Goal: Transaction & Acquisition: Purchase product/service

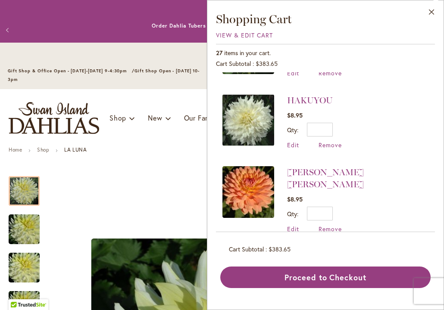
scroll to position [633, 0]
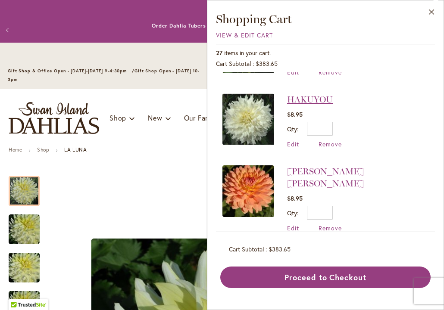
click at [308, 96] on link "HAKUYOU" at bounding box center [310, 99] width 46 height 10
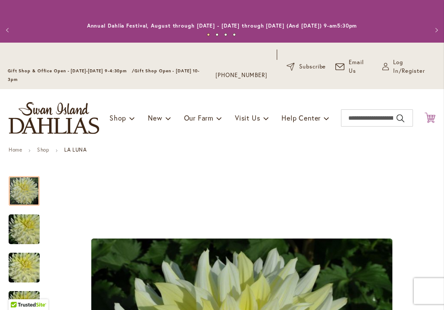
click at [429, 117] on icon "Cart .cls-1 { fill: #231f20; }" at bounding box center [430, 118] width 11 height 11
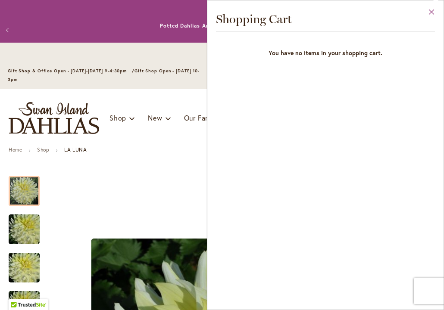
click at [431, 11] on button "Close" at bounding box center [432, 13] width 24 height 27
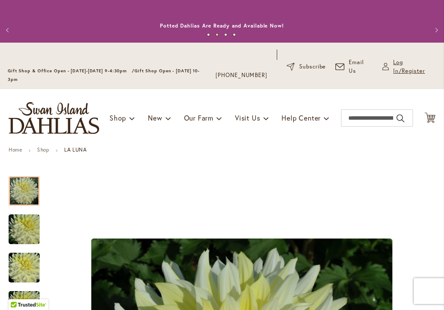
click at [400, 63] on span "Log In/Register" at bounding box center [414, 66] width 43 height 17
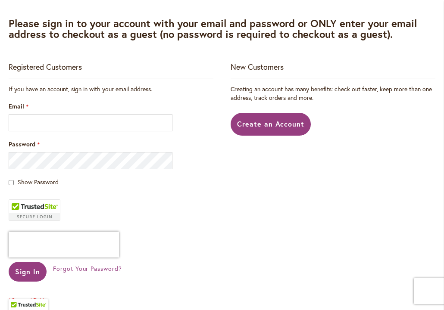
scroll to position [192, 0]
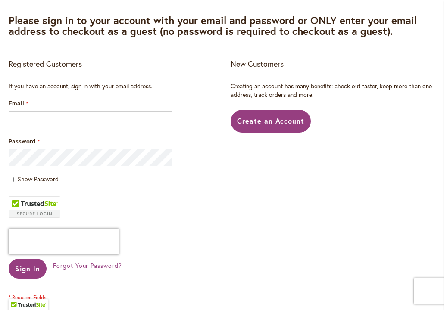
click at [76, 122] on input "Email" at bounding box center [91, 119] width 164 height 17
click at [9, 119] on input "Email" at bounding box center [91, 119] width 164 height 17
click at [10, 119] on input "Email" at bounding box center [91, 119] width 164 height 17
click at [166, 121] on input "Email" at bounding box center [91, 119] width 164 height 17
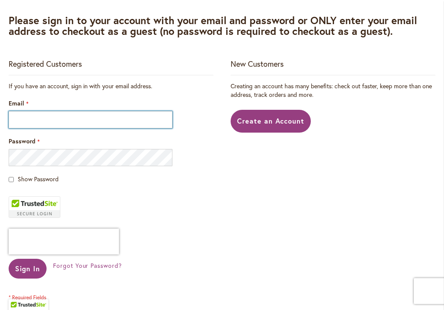
type input "**********"
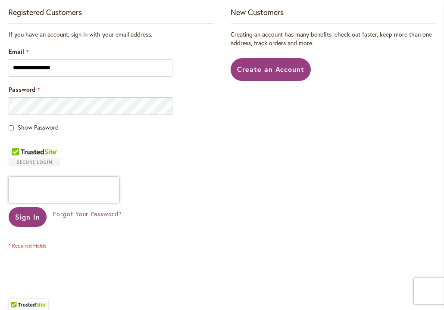
scroll to position [244, 0]
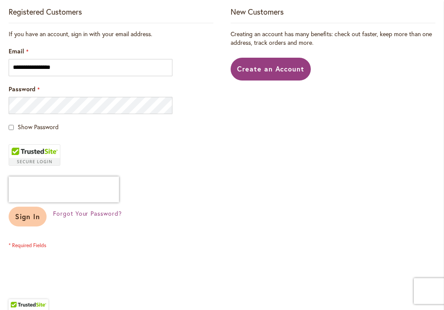
click at [22, 216] on span "Sign In" at bounding box center [27, 216] width 25 height 9
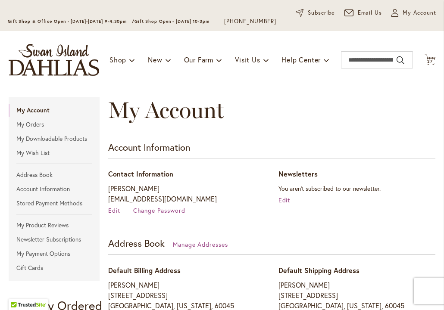
scroll to position [23, 0]
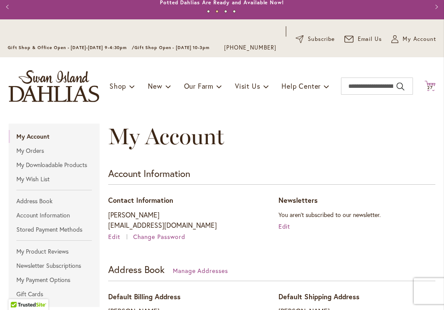
click at [430, 85] on span "27" at bounding box center [430, 88] width 6 height 6
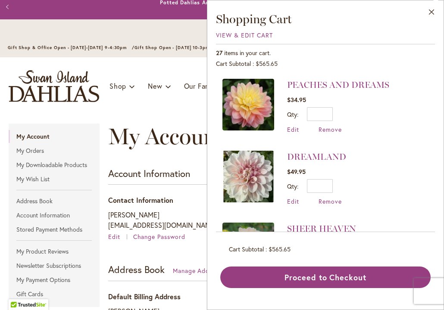
scroll to position [0, 0]
click at [335, 128] on span "Remove" at bounding box center [330, 129] width 23 height 8
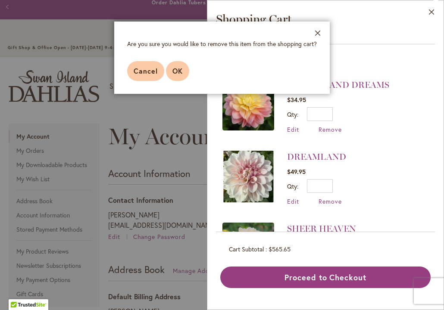
click at [182, 67] on span "OK" at bounding box center [177, 70] width 10 height 9
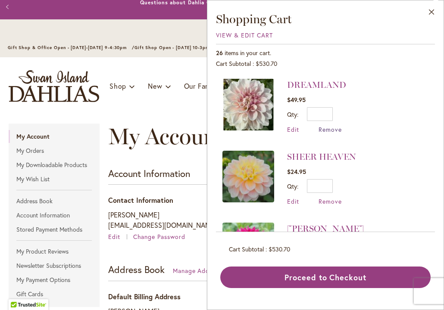
click at [335, 128] on span "Remove" at bounding box center [330, 129] width 23 height 8
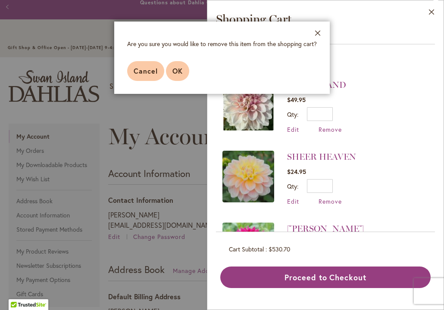
click at [179, 72] on span "OK" at bounding box center [177, 70] width 10 height 9
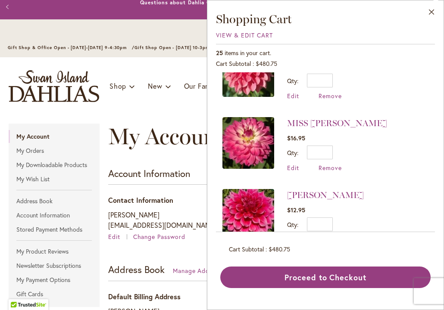
scroll to position [539, 0]
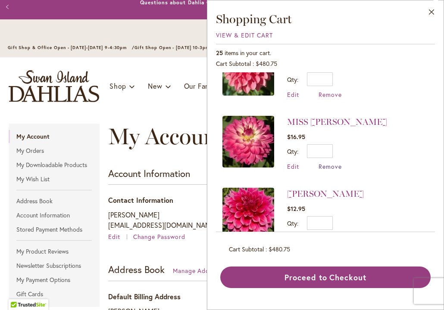
click at [328, 163] on span "Remove" at bounding box center [330, 167] width 23 height 8
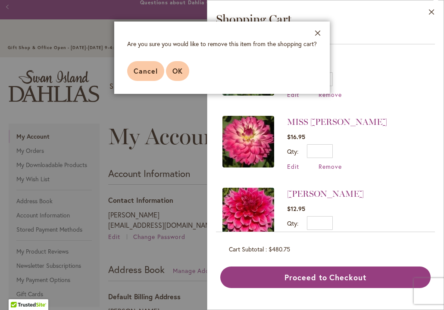
click at [178, 67] on span "OK" at bounding box center [177, 70] width 10 height 9
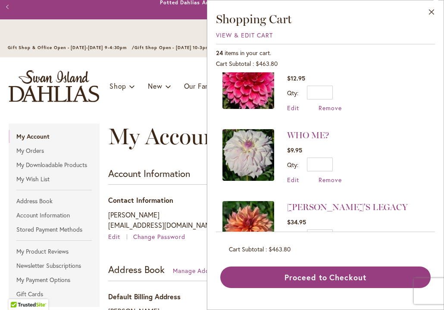
scroll to position [601, 0]
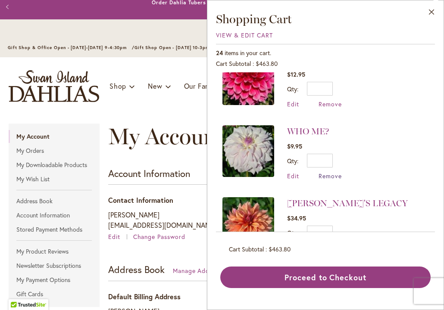
click at [334, 174] on span "Remove" at bounding box center [330, 176] width 23 height 8
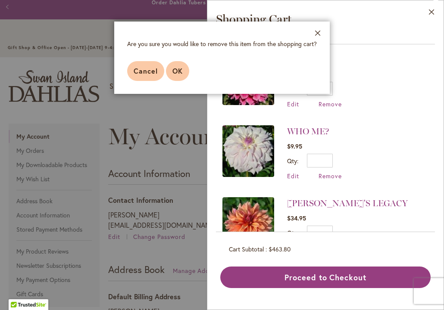
click at [175, 74] on span "OK" at bounding box center [177, 70] width 10 height 9
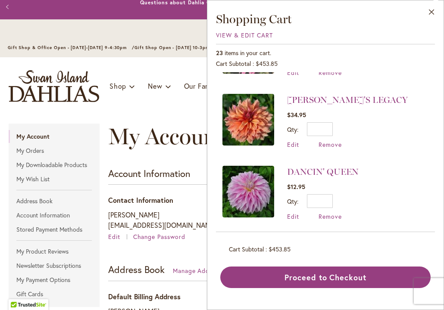
scroll to position [634, 0]
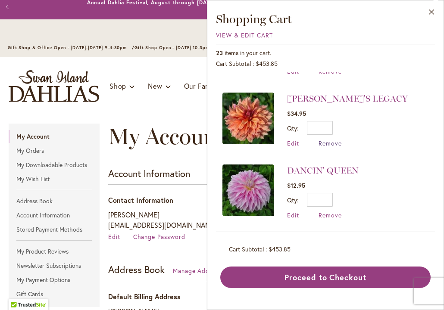
click at [335, 139] on span "Remove" at bounding box center [330, 143] width 23 height 8
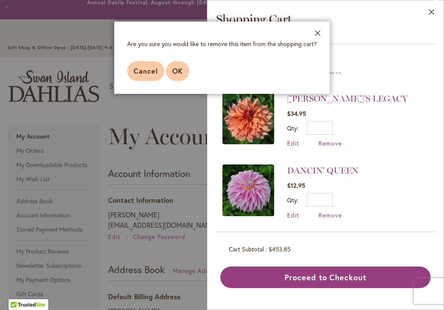
click at [181, 72] on span "OK" at bounding box center [177, 70] width 10 height 9
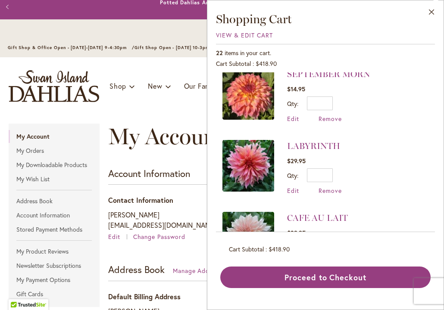
scroll to position [729, 0]
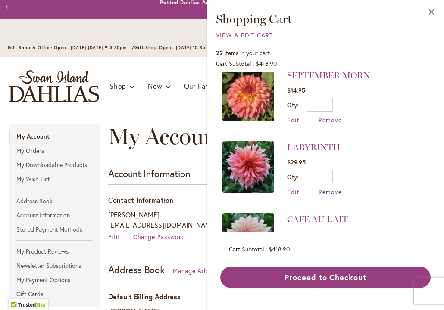
click at [332, 188] on span "Remove" at bounding box center [330, 192] width 23 height 8
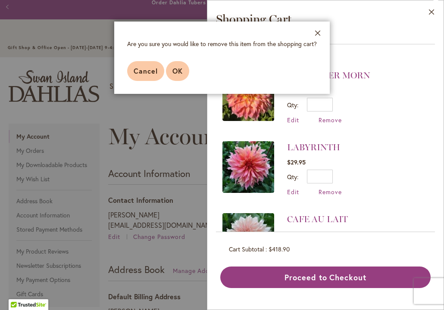
click at [178, 75] on button "OK" at bounding box center [177, 71] width 23 height 20
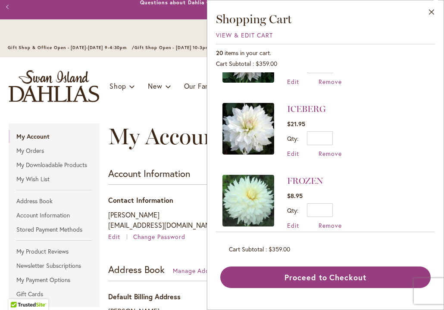
scroll to position [840, 0]
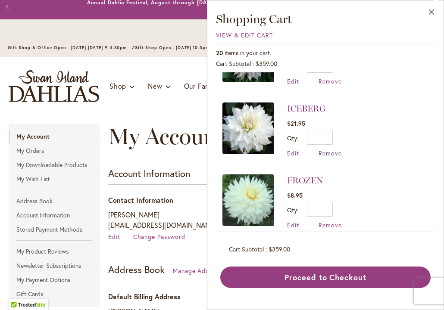
click at [334, 149] on span "Remove" at bounding box center [330, 153] width 23 height 8
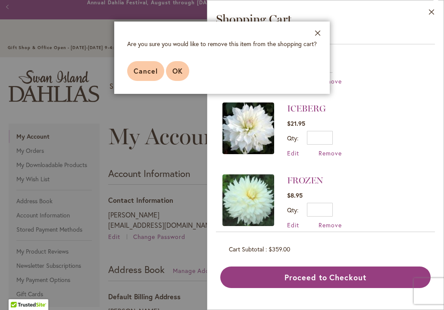
click at [180, 70] on span "OK" at bounding box center [177, 70] width 10 height 9
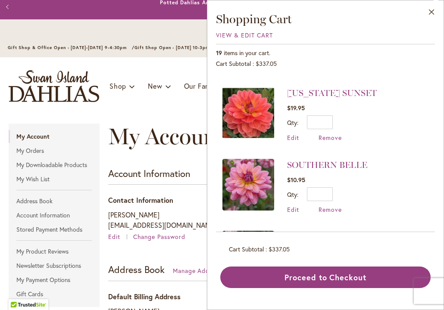
scroll to position [284, 0]
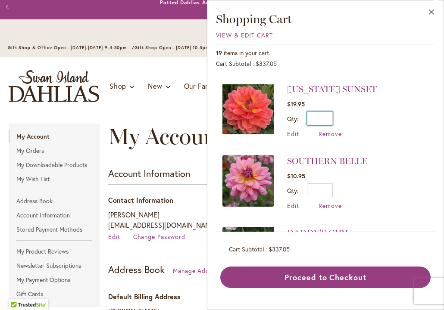
click at [329, 116] on input "*" at bounding box center [320, 119] width 26 height 14
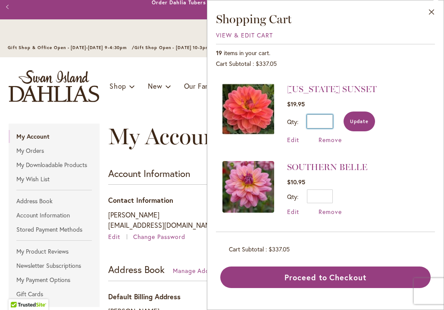
type input "*"
click at [367, 119] on span "Update" at bounding box center [359, 122] width 19 height 6
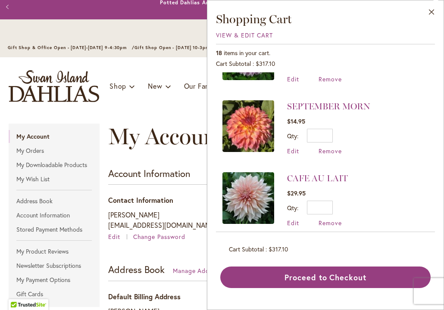
scroll to position [700, 0]
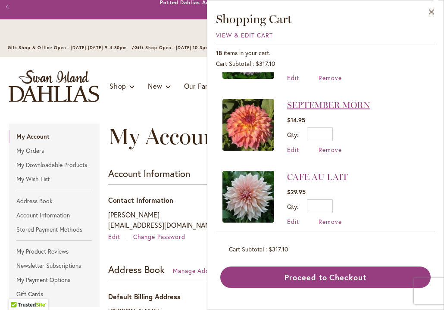
click at [362, 102] on link "SEPTEMBER MORN" at bounding box center [328, 105] width 83 height 10
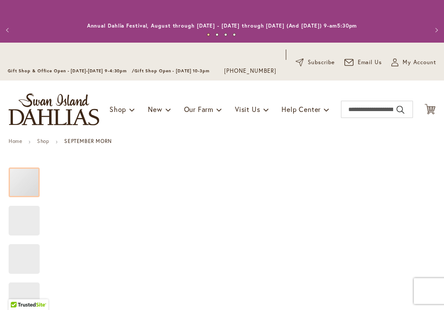
type input "*******"
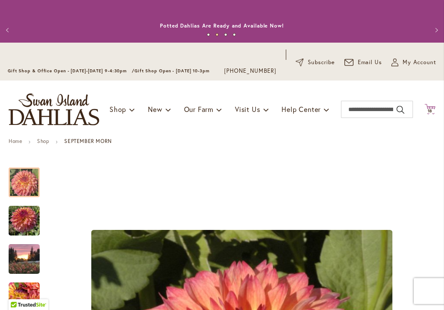
click at [431, 110] on span "18" at bounding box center [430, 111] width 5 height 6
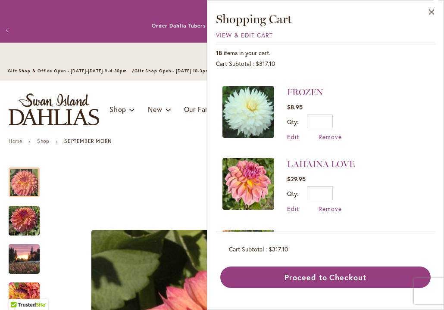
scroll to position [858, 0]
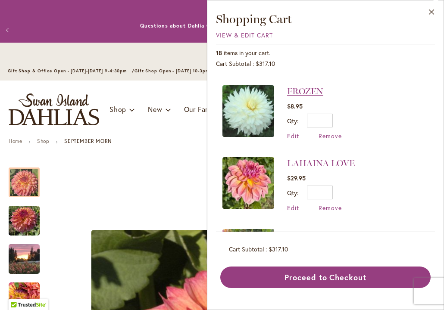
click at [310, 86] on link "FROZEN" at bounding box center [305, 91] width 36 height 10
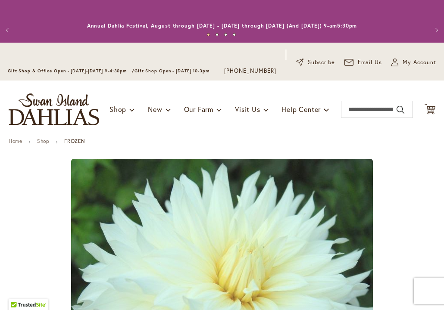
type input "*******"
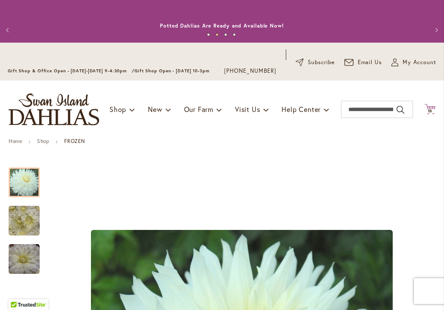
click at [430, 108] on span "18" at bounding box center [430, 111] width 5 height 6
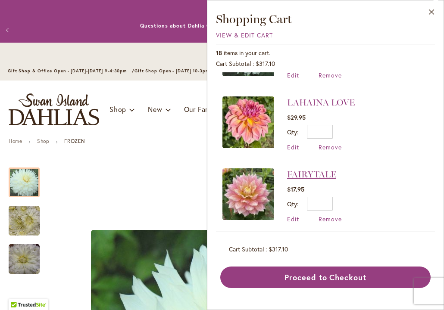
click at [311, 169] on link "FAIRYTALE" at bounding box center [311, 174] width 49 height 10
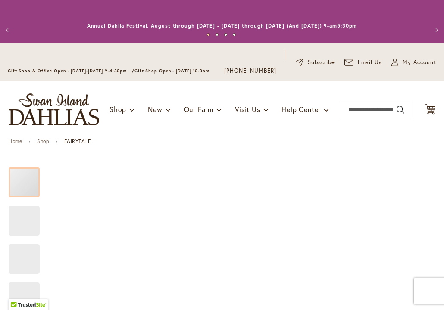
type input "*******"
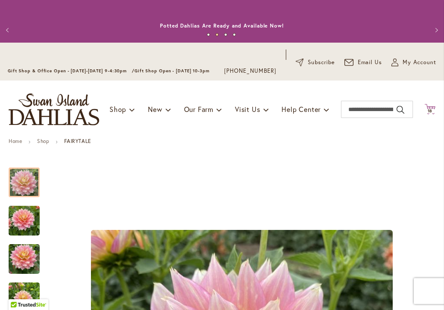
click at [430, 109] on span "18" at bounding box center [430, 111] width 5 height 6
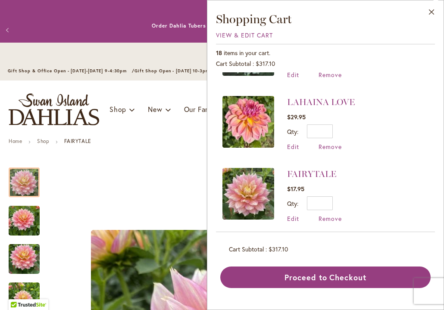
scroll to position [918, 0]
click at [331, 197] on input "*" at bounding box center [320, 204] width 26 height 14
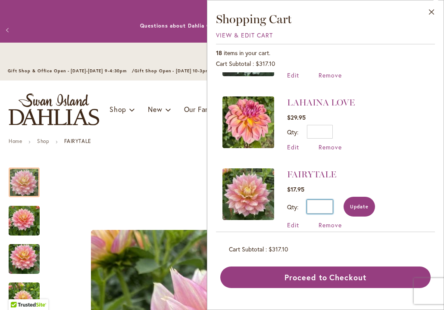
type input "*"
click at [363, 204] on span "Update" at bounding box center [359, 207] width 19 height 6
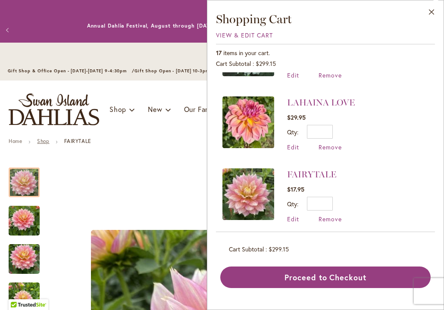
scroll to position [0, 0]
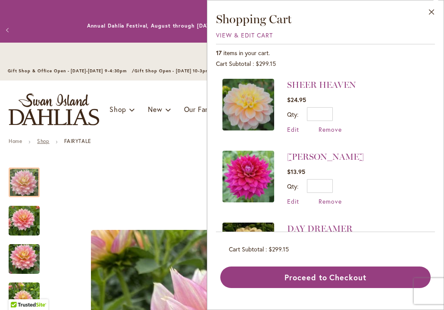
click at [44, 142] on link "Shop" at bounding box center [43, 141] width 12 height 6
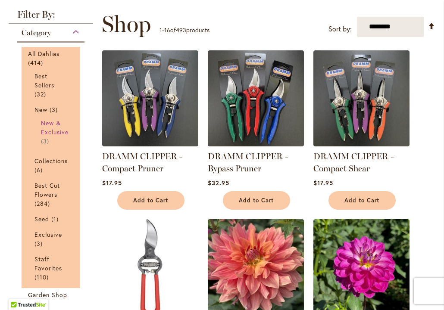
scroll to position [150, 0]
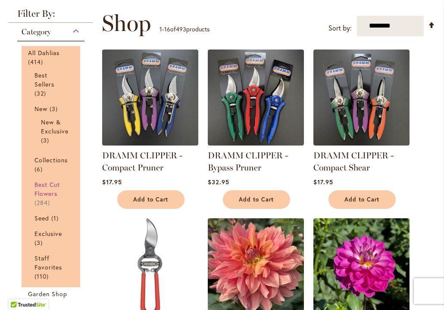
click at [50, 190] on span "Best Cut Flowers" at bounding box center [46, 189] width 25 height 17
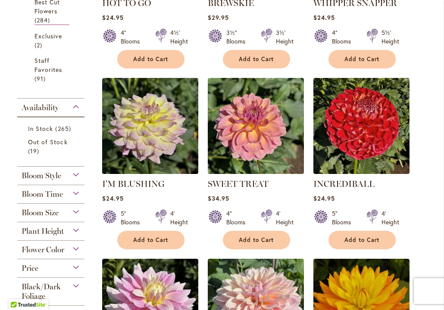
scroll to position [335, 0]
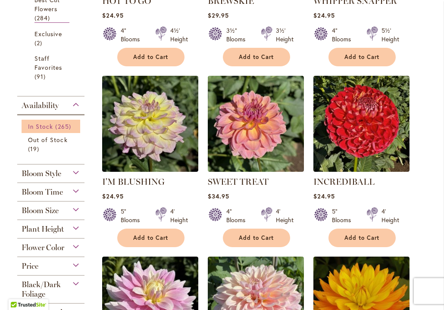
click at [49, 126] on span "In Stock" at bounding box center [40, 126] width 25 height 8
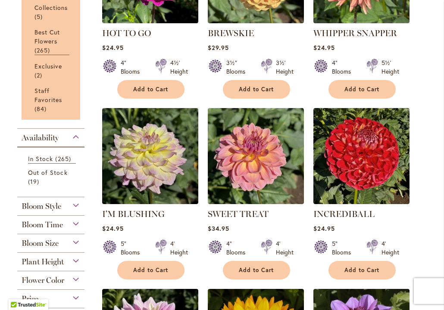
scroll to position [478, 0]
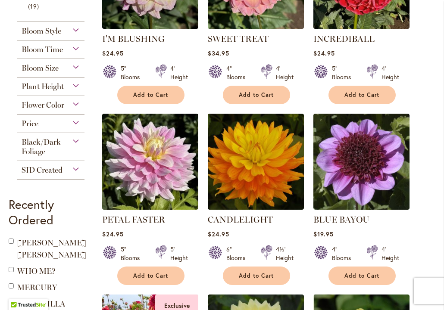
click at [75, 67] on div "Bloom Size" at bounding box center [50, 66] width 67 height 14
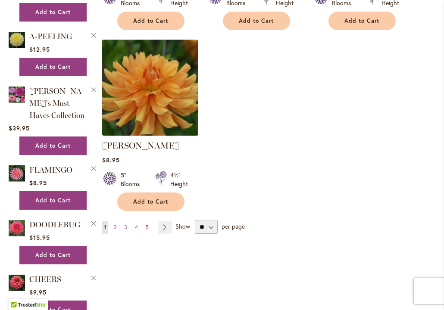
scroll to position [1097, 0]
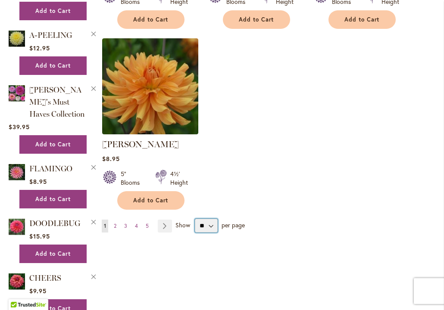
select select "**"
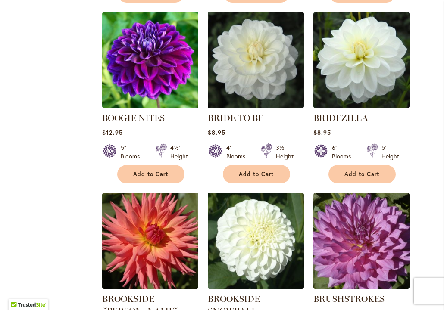
scroll to position [2397, 0]
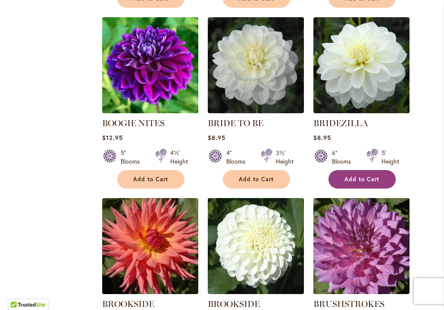
click at [363, 176] on span "Add to Cart" at bounding box center [361, 179] width 35 height 7
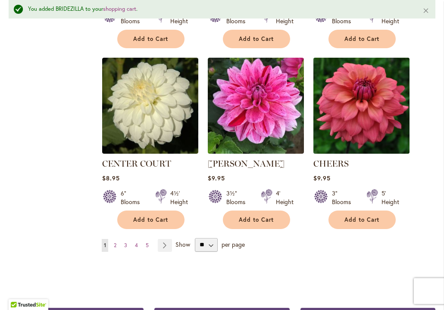
scroll to position [2939, 0]
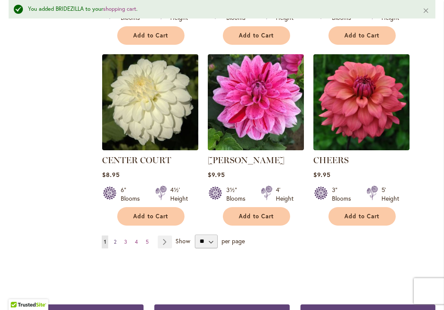
click at [116, 239] on span "2" at bounding box center [115, 242] width 3 height 6
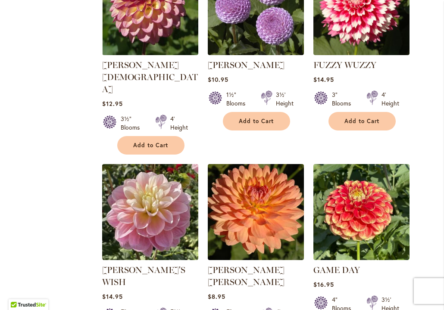
scroll to position [2861, 0]
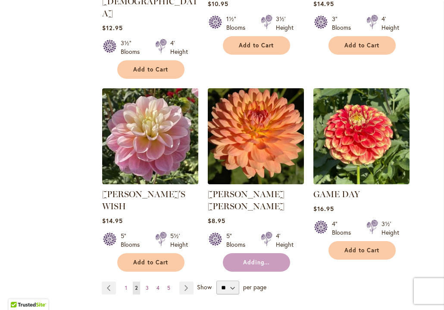
scroll to position [2939, 0]
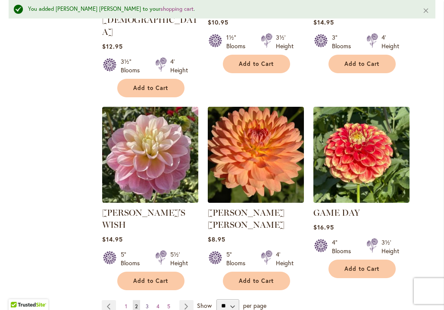
click at [146, 304] on span "3" at bounding box center [147, 307] width 3 height 6
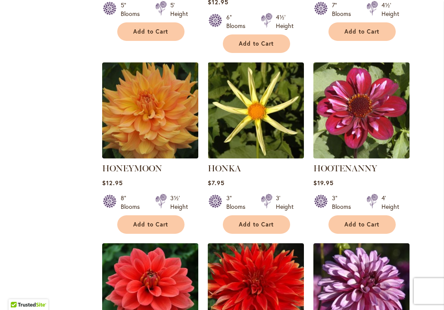
scroll to position [1699, 0]
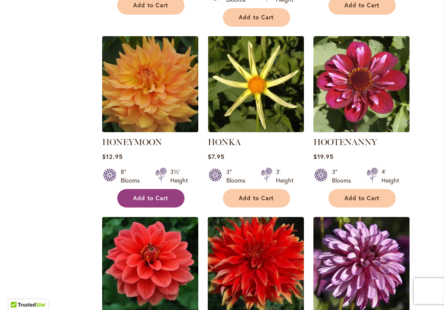
click at [156, 195] on span "Add to Cart" at bounding box center [150, 198] width 35 height 7
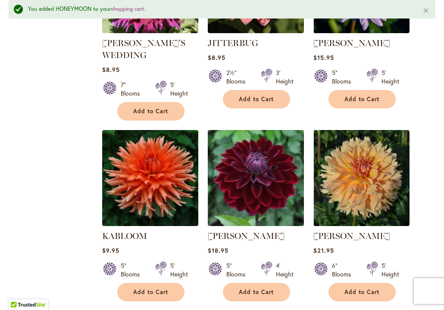
scroll to position [2946, 0]
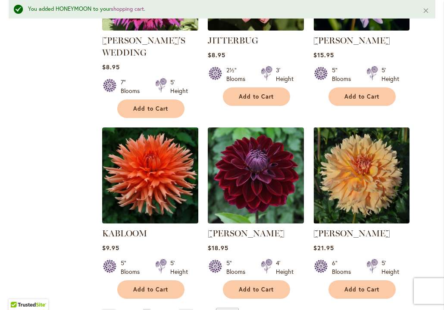
click at [158, 310] on span "4" at bounding box center [157, 315] width 3 height 6
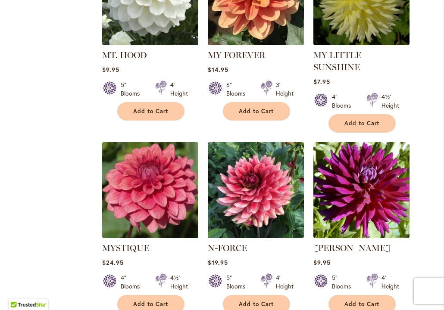
scroll to position [2889, 0]
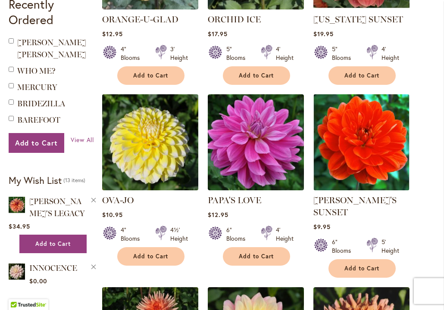
scroll to position [679, 0]
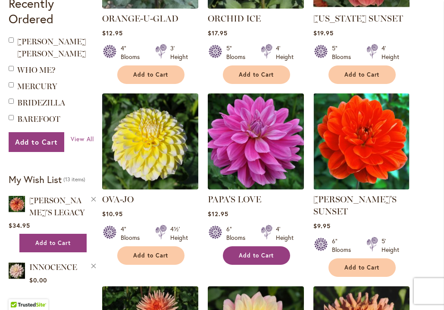
click at [263, 252] on span "Add to Cart" at bounding box center [256, 255] width 35 height 7
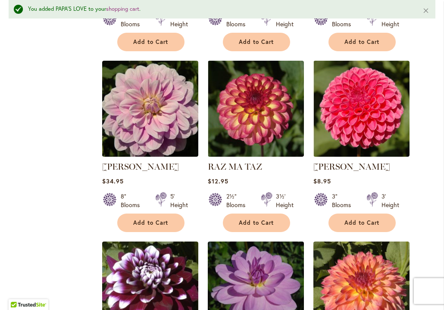
scroll to position [1873, 0]
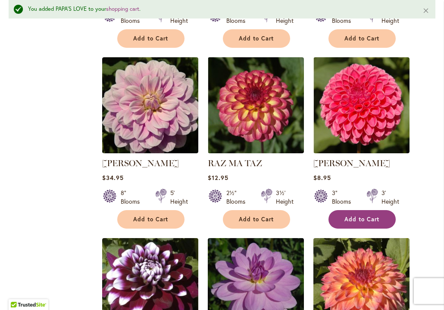
click at [356, 216] on span "Add to Cart" at bounding box center [361, 219] width 35 height 7
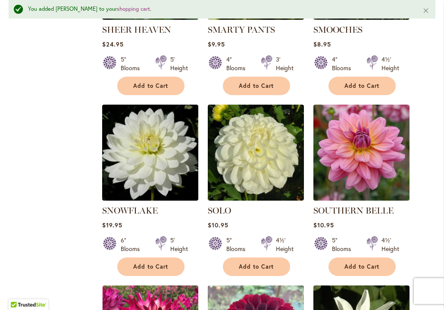
scroll to position [2366, 0]
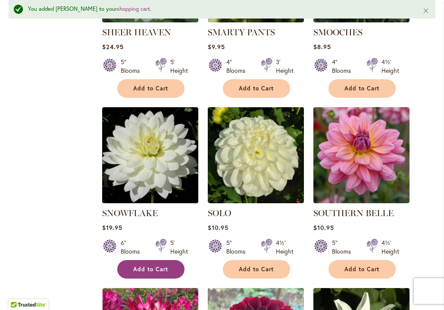
click at [149, 266] on span "Add to Cart" at bounding box center [150, 269] width 35 height 7
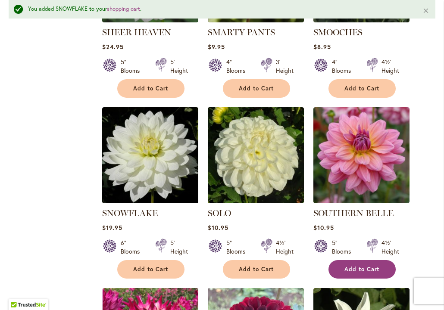
click at [344, 260] on button "Add to Cart" at bounding box center [362, 269] width 67 height 19
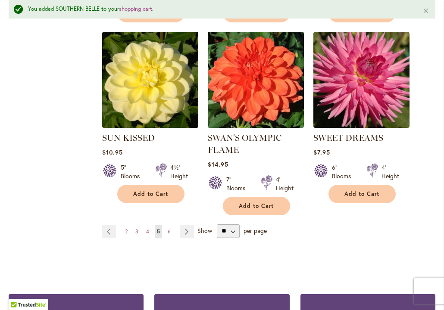
scroll to position [2987, 0]
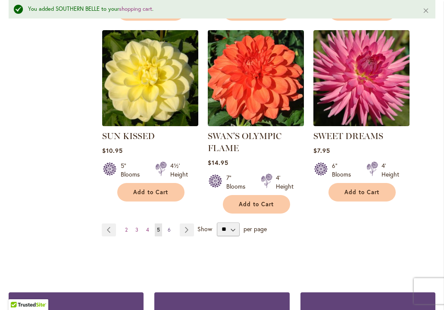
click at [169, 227] on span "6" at bounding box center [169, 230] width 3 height 6
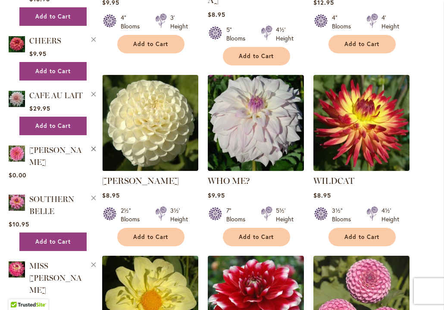
scroll to position [1255, 0]
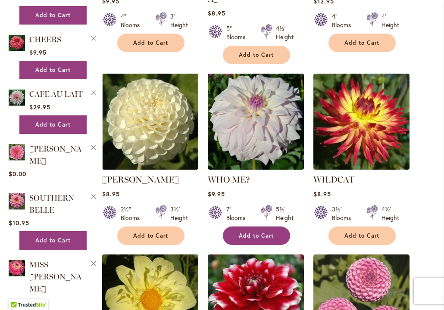
click at [256, 227] on button "Add to Cart" at bounding box center [256, 236] width 67 height 19
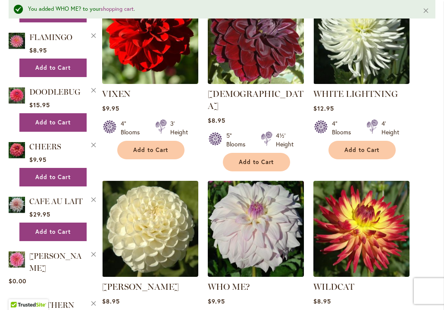
scroll to position [1171, 0]
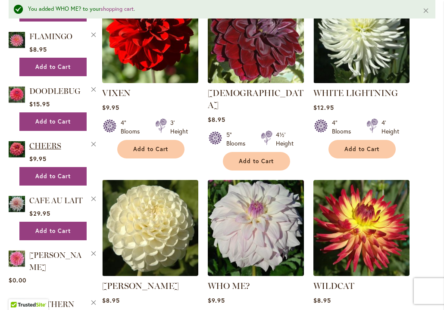
click at [38, 141] on span "CHEERS" at bounding box center [45, 145] width 32 height 9
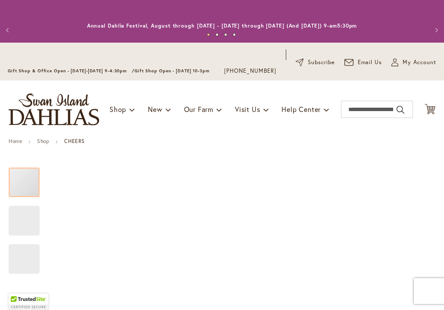
type input "*******"
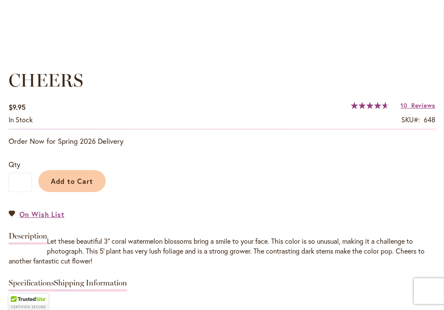
scroll to position [590, 0]
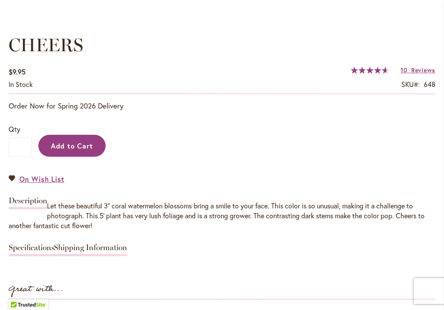
click at [73, 145] on span "Add to Cart" at bounding box center [72, 145] width 43 height 9
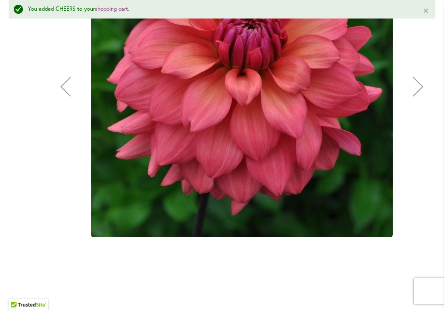
scroll to position [214, 0]
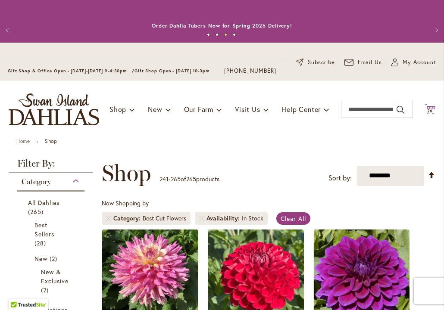
click at [430, 109] on span "26" at bounding box center [430, 111] width 6 height 6
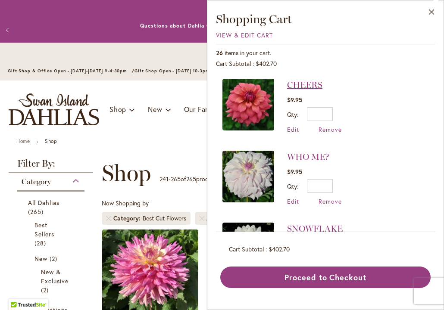
click at [311, 84] on link "CHEERS" at bounding box center [304, 85] width 35 height 10
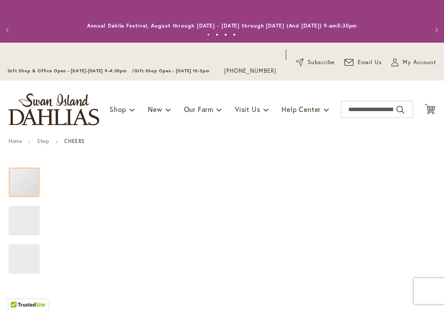
type input "*******"
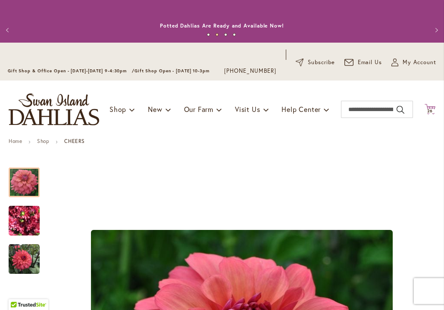
click at [432, 110] on span "26" at bounding box center [430, 111] width 6 height 6
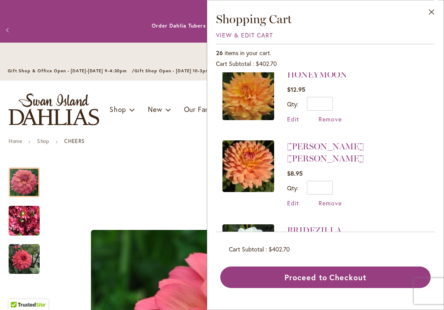
scroll to position [355, 0]
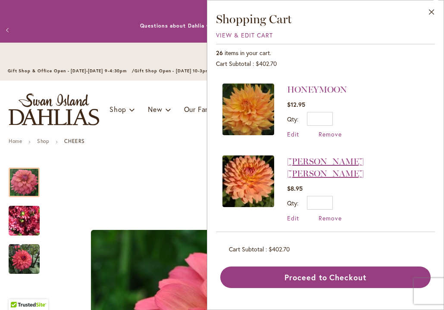
click at [364, 160] on link "GABRIELLE MARIE" at bounding box center [325, 167] width 77 height 22
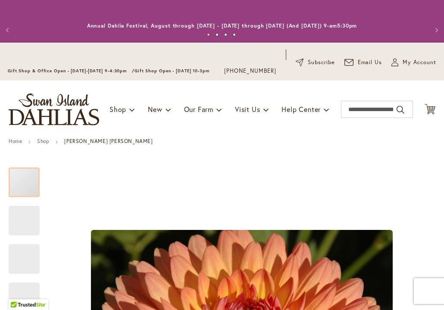
type input "*******"
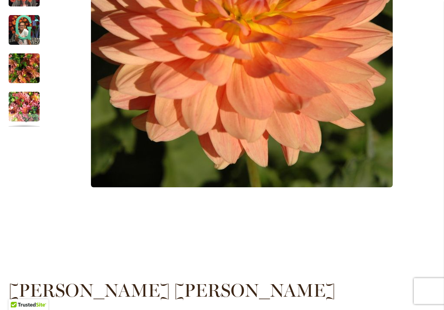
scroll to position [52, 0]
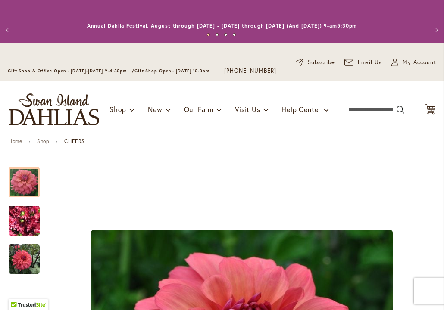
type input "*******"
click at [431, 113] on icon "Cart .cls-1 { fill: #231f20; }" at bounding box center [430, 109] width 11 height 11
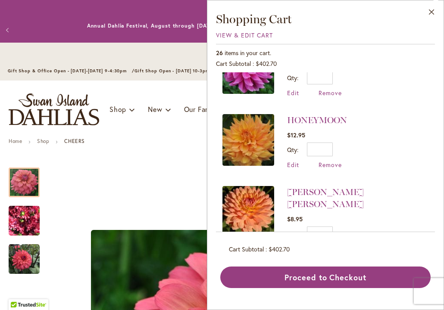
scroll to position [346, 0]
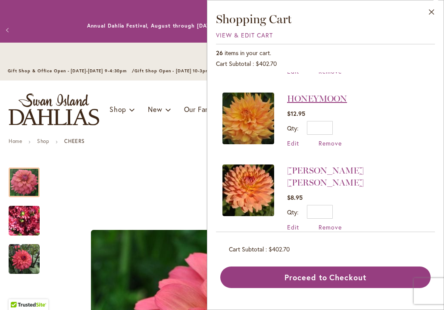
click at [320, 94] on link "HONEYMOON" at bounding box center [317, 99] width 60 height 10
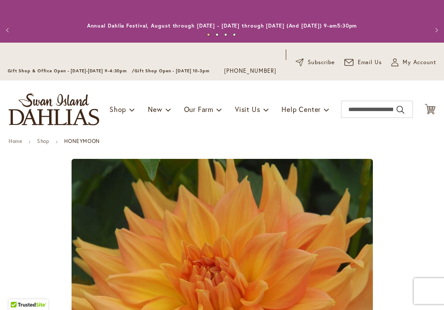
type input "*******"
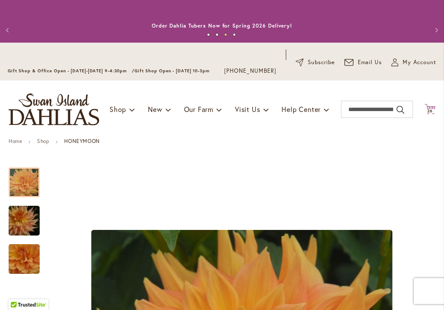
click at [431, 110] on span "26" at bounding box center [430, 111] width 6 height 6
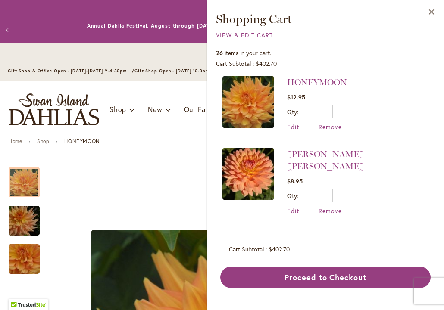
scroll to position [395, 0]
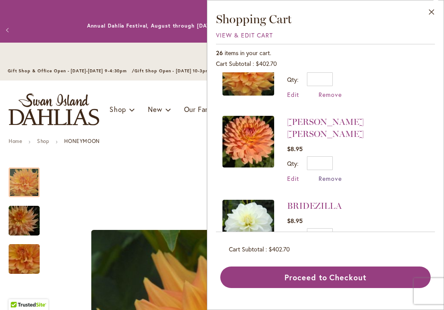
click at [332, 175] on span "Remove" at bounding box center [330, 179] width 23 height 8
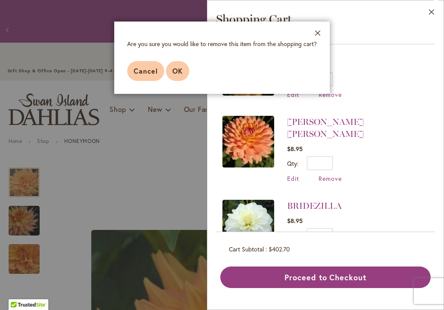
click at [185, 75] on button "OK" at bounding box center [177, 71] width 23 height 20
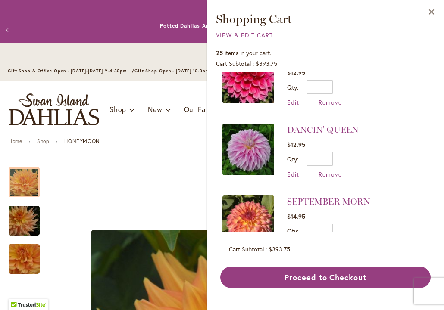
scroll to position [1109, 0]
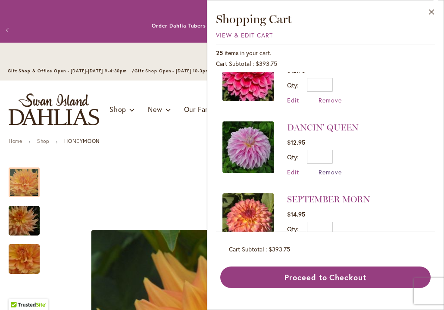
click at [331, 168] on span "Remove" at bounding box center [330, 172] width 23 height 8
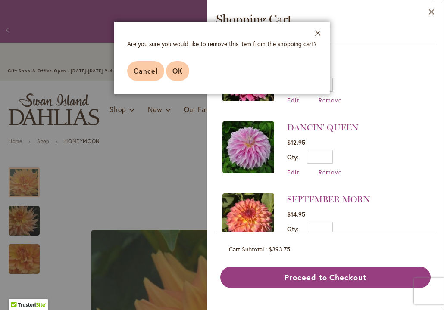
click at [178, 66] on button "OK" at bounding box center [177, 71] width 23 height 20
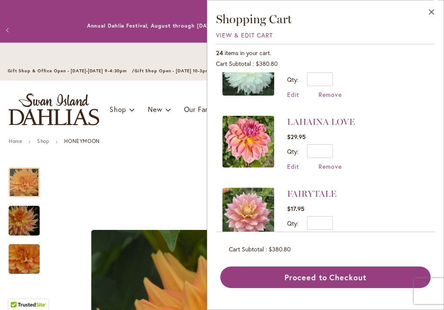
scroll to position [1330, 0]
click at [333, 163] on span "Remove" at bounding box center [330, 167] width 23 height 8
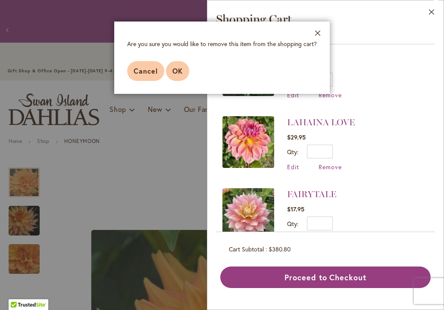
click at [175, 70] on span "OK" at bounding box center [177, 70] width 10 height 9
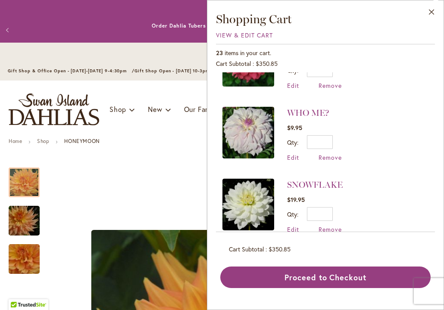
scroll to position [34, 0]
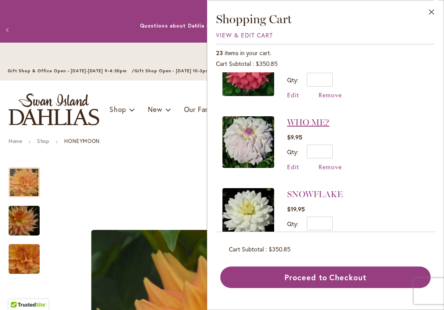
click at [322, 119] on link "WHO ME?" at bounding box center [308, 122] width 42 height 10
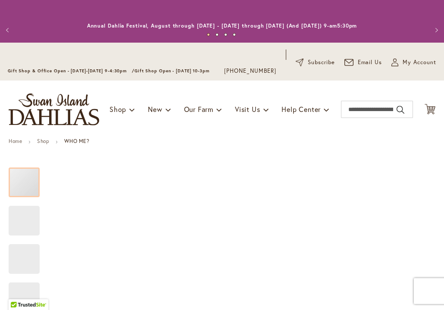
type input "*******"
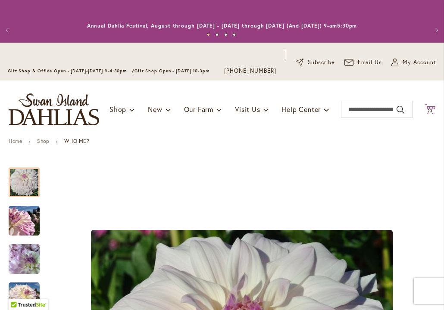
click at [431, 110] on span "23" at bounding box center [430, 111] width 6 height 6
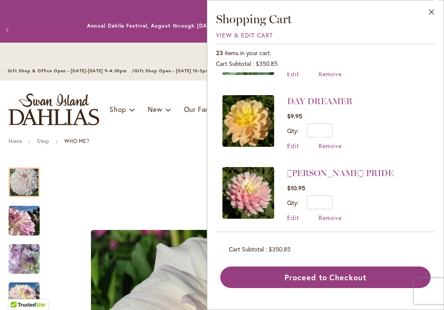
scroll to position [612, 0]
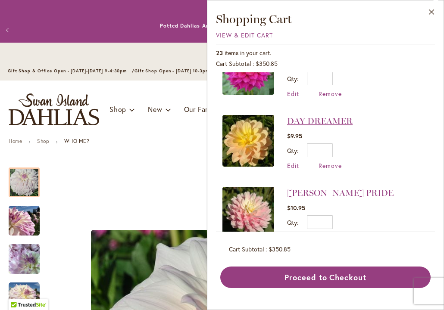
click at [341, 116] on link "DAY DREAMER" at bounding box center [320, 121] width 66 height 10
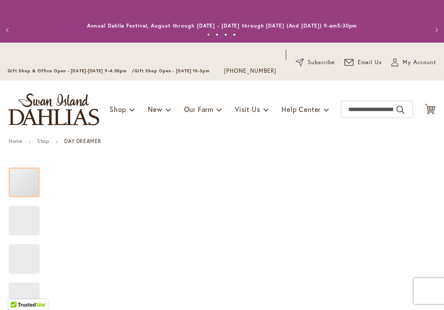
type input "*******"
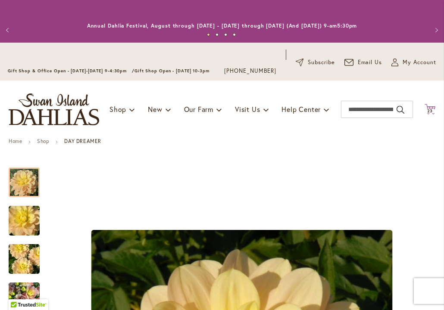
click at [434, 110] on span "23 23 items" at bounding box center [430, 111] width 9 height 4
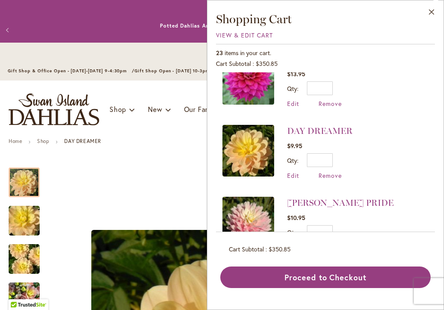
scroll to position [615, 0]
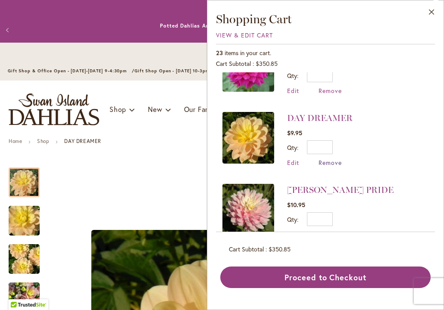
click at [331, 160] on span "Remove" at bounding box center [330, 163] width 23 height 8
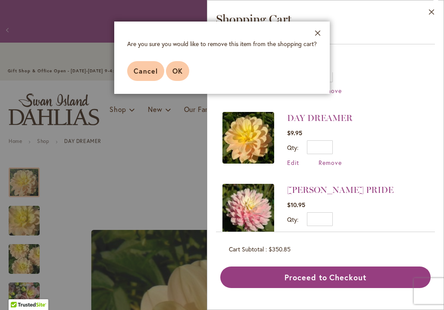
click at [177, 71] on span "OK" at bounding box center [177, 70] width 10 height 9
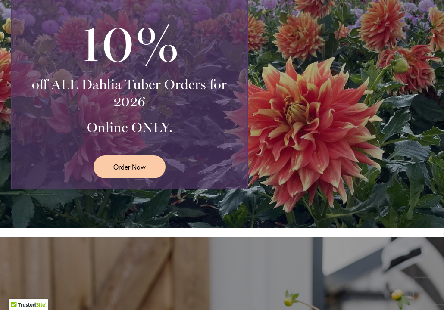
scroll to position [304, 0]
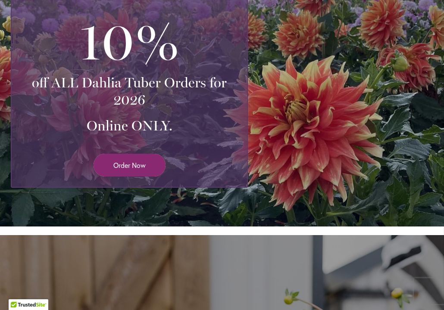
click at [140, 165] on span "Order Now" at bounding box center [129, 165] width 32 height 10
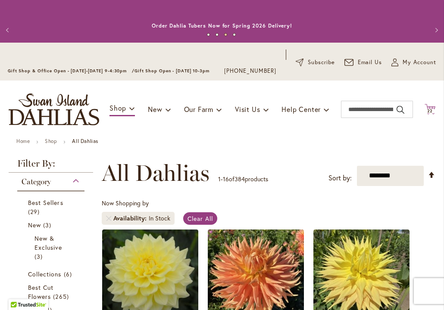
click at [433, 109] on span "22 22 items" at bounding box center [430, 111] width 9 height 4
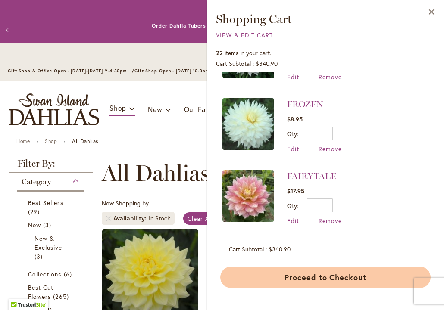
click at [345, 281] on button "Proceed to Checkout" at bounding box center [325, 278] width 210 height 22
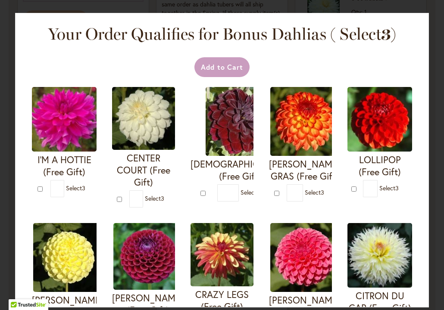
type input "*"
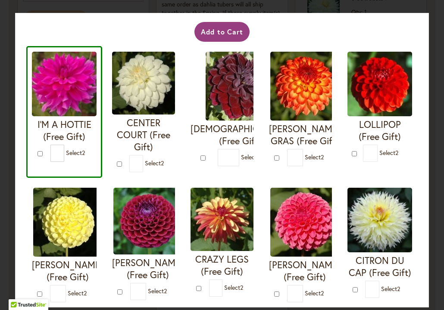
scroll to position [35, 0]
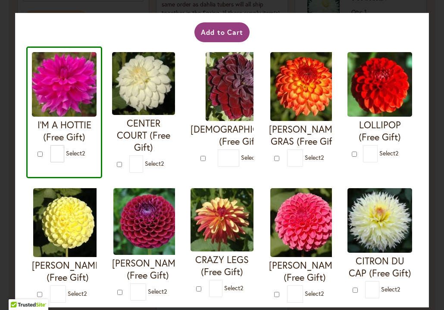
type input "*"
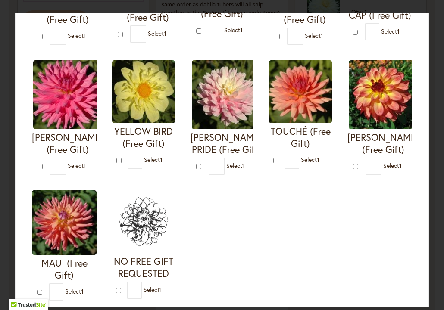
scroll to position [294, 0]
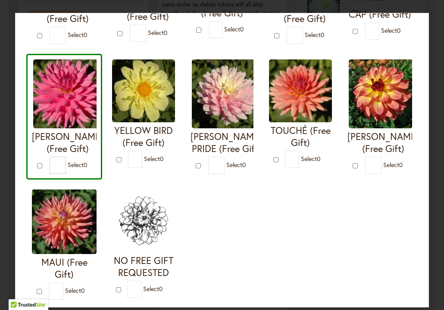
type input "*"
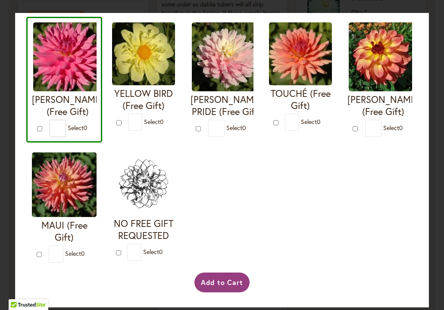
scroll to position [342, 0]
click at [220, 282] on button "Add to Cart" at bounding box center [222, 283] width 56 height 20
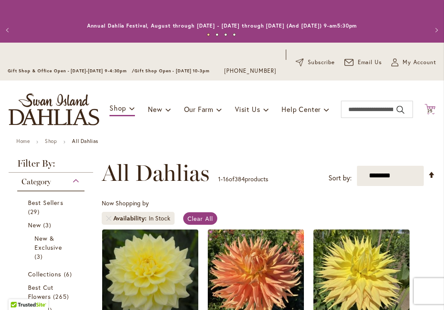
click at [430, 110] on span "25" at bounding box center [430, 111] width 6 height 6
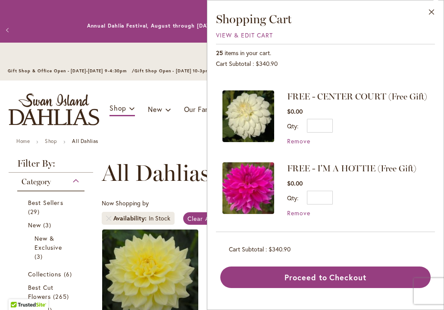
scroll to position [71, 0]
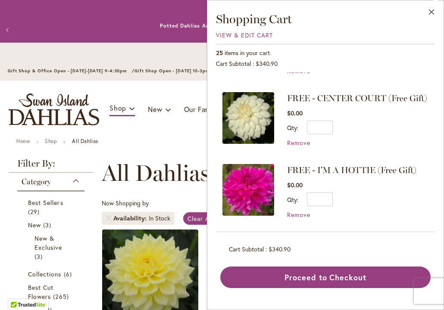
click at [348, 97] on span "FREE - CENTER COURT (Free Gift)" at bounding box center [357, 98] width 140 height 10
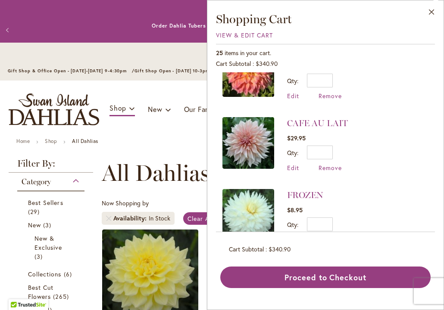
scroll to position [1350, 0]
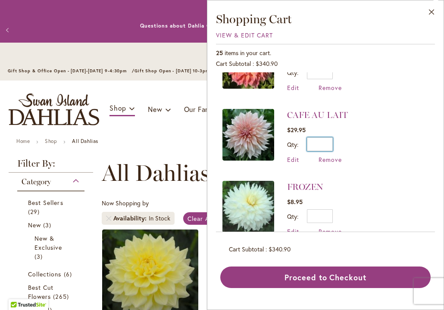
click at [332, 138] on input "*" at bounding box center [320, 145] width 26 height 14
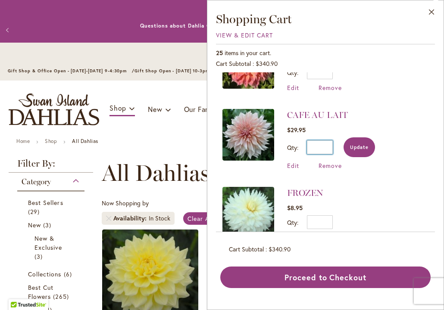
type input "*"
click at [358, 144] on span "Update" at bounding box center [359, 147] width 19 height 6
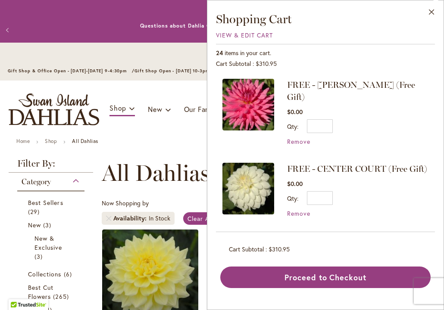
scroll to position [0, 0]
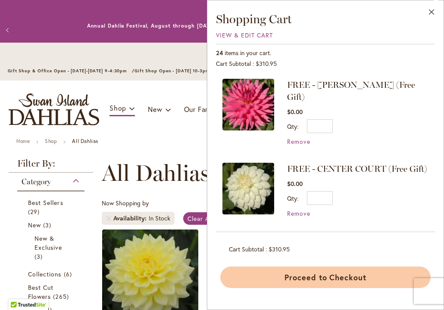
click at [341, 281] on button "Proceed to Checkout" at bounding box center [325, 278] width 210 height 22
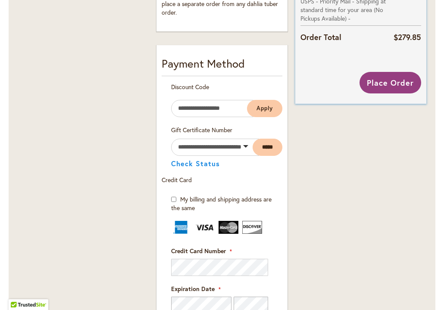
scroll to position [415, 0]
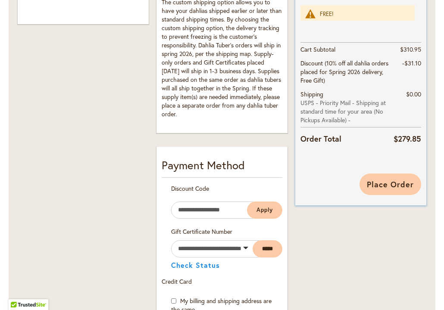
click at [391, 186] on span "Place Order" at bounding box center [390, 184] width 47 height 10
